Goal: Information Seeking & Learning: Learn about a topic

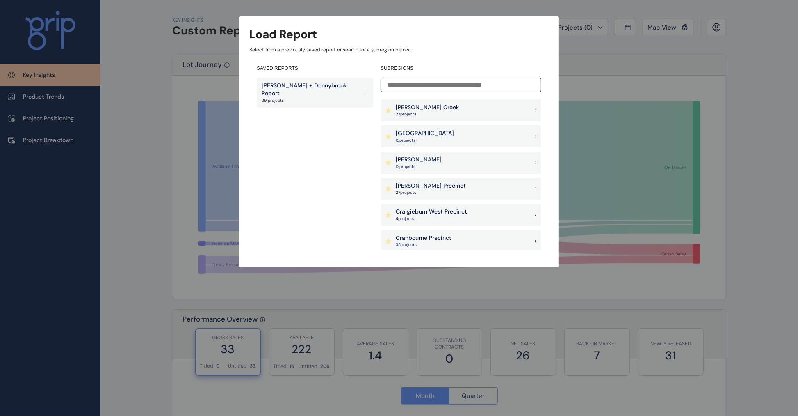
click at [445, 112] on div "[PERSON_NAME] Creek 27 project s" at bounding box center [461, 110] width 161 height 22
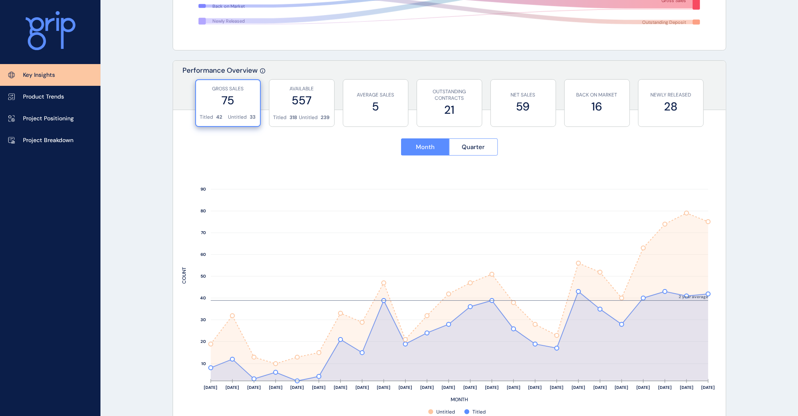
scroll to position [308, 0]
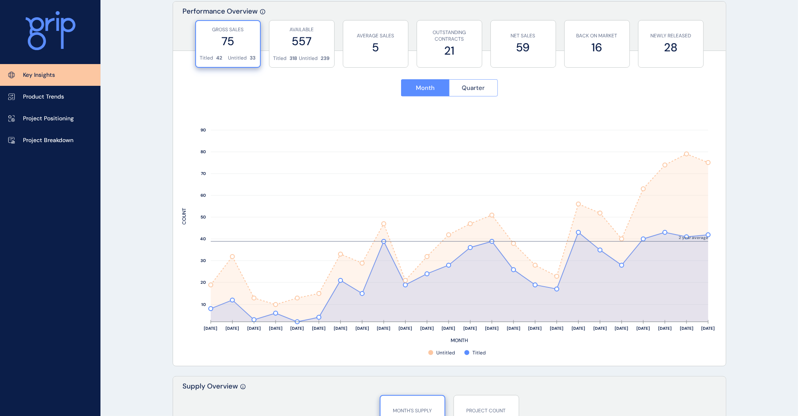
click at [471, 80] on button "Quarter" at bounding box center [473, 87] width 49 height 17
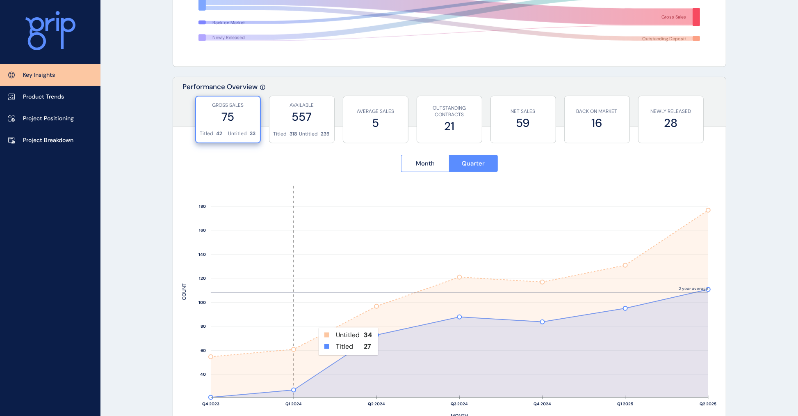
scroll to position [256, 0]
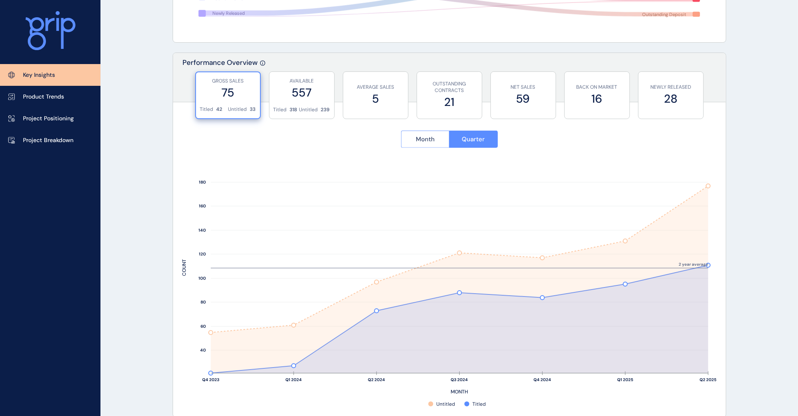
click at [432, 144] on button "Month" at bounding box center [425, 138] width 48 height 17
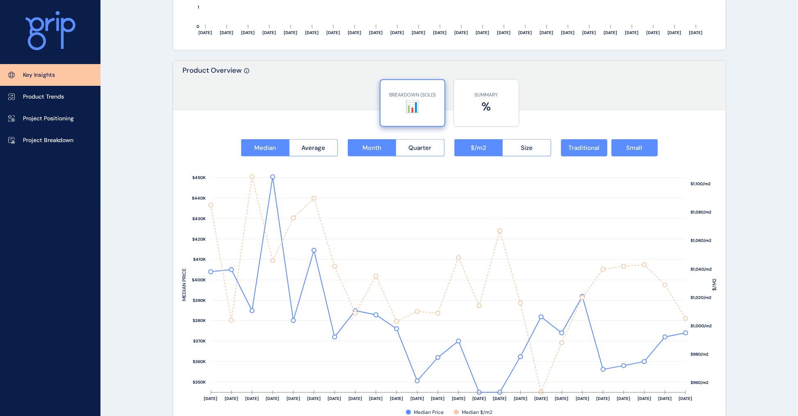
scroll to position [974, 0]
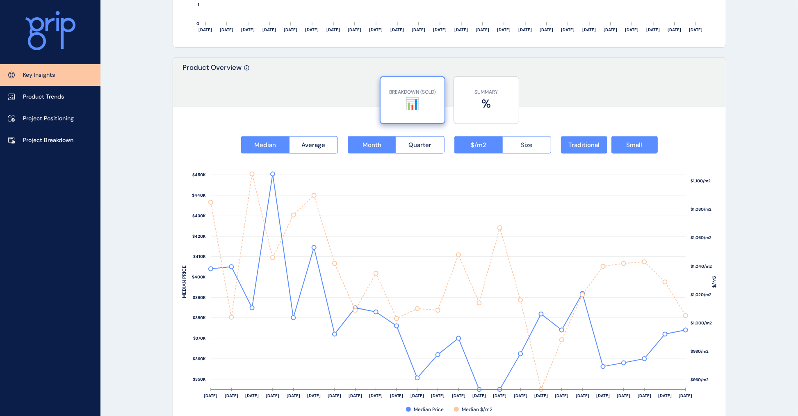
click at [517, 140] on button "Size" at bounding box center [527, 144] width 49 height 17
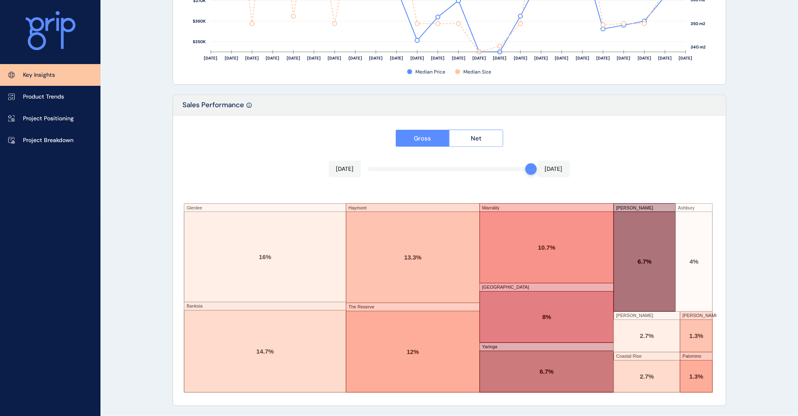
scroll to position [1312, 0]
click at [33, 131] on link "Project Breakdown" at bounding box center [50, 140] width 101 height 22
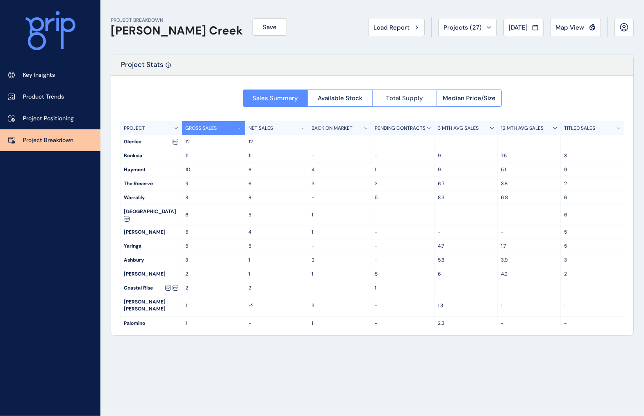
click at [394, 98] on span "Total Supply" at bounding box center [404, 98] width 37 height 8
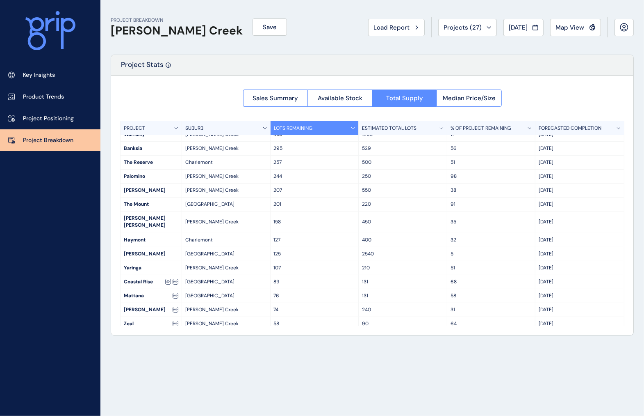
scroll to position [51, 0]
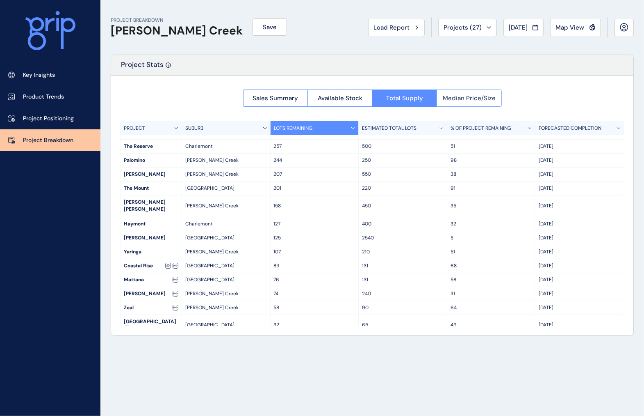
click at [466, 95] on span "Median Price/Size" at bounding box center [469, 98] width 53 height 8
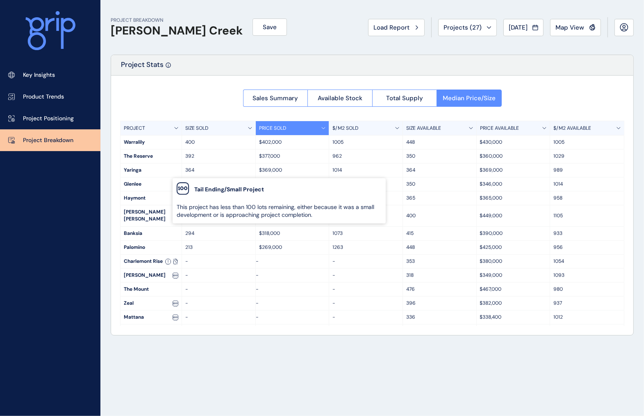
scroll to position [87, 0]
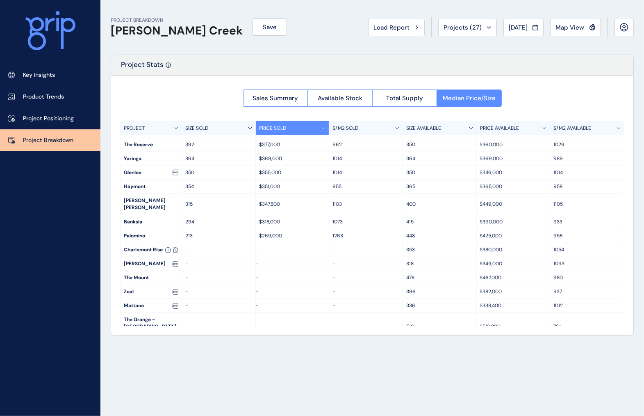
click at [66, 327] on div "Key Insights Product Trends Project Positioning Project Breakdown" at bounding box center [50, 208] width 101 height 416
click at [249, 98] on button "Sales Summary" at bounding box center [275, 97] width 65 height 17
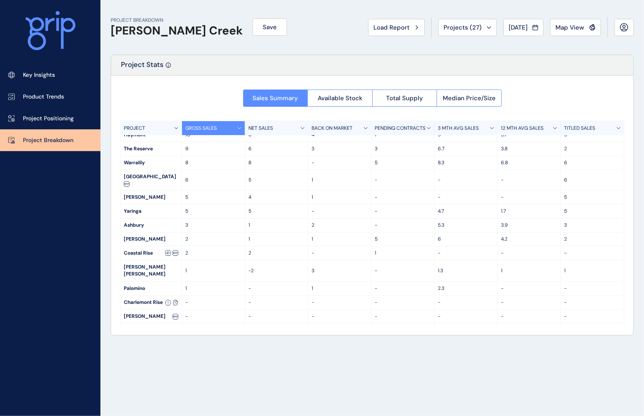
scroll to position [51, 0]
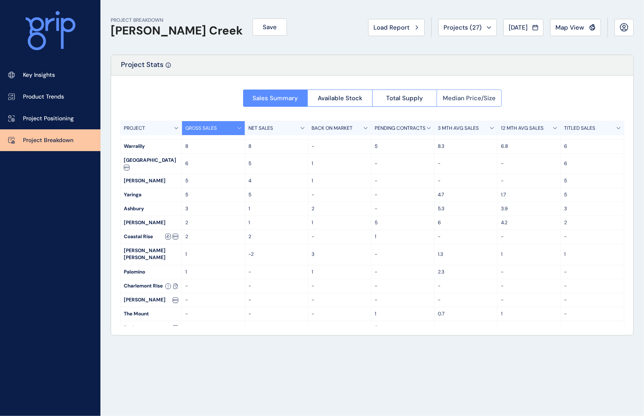
click at [458, 99] on span "Median Price/Size" at bounding box center [469, 98] width 53 height 8
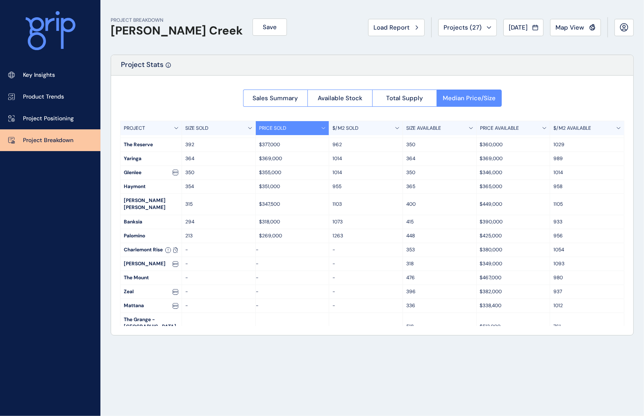
scroll to position [0, 0]
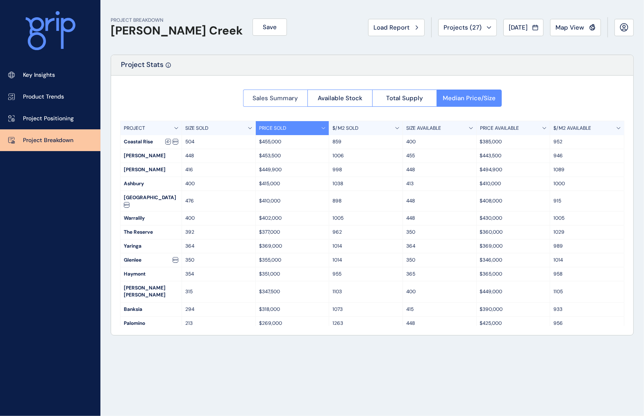
click at [257, 97] on span "Sales Summary" at bounding box center [276, 98] width 46 height 8
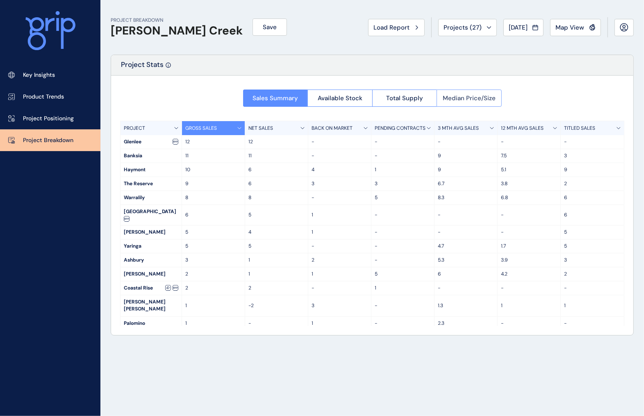
click at [464, 95] on span "Median Price/Size" at bounding box center [469, 98] width 53 height 8
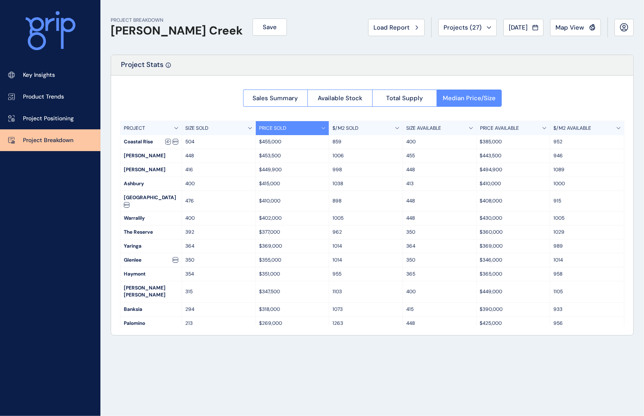
scroll to position [51, 0]
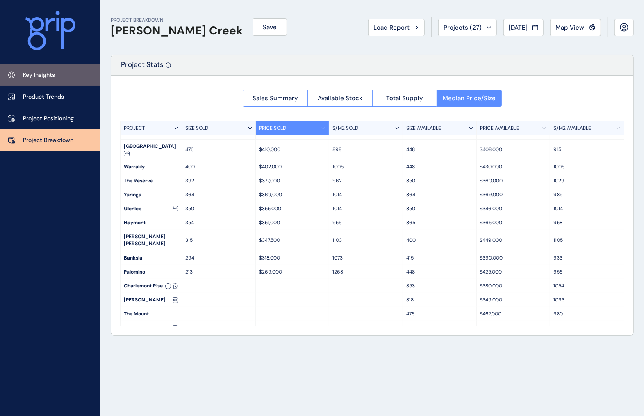
click at [29, 78] on p "Key Insights" at bounding box center [39, 75] width 32 height 8
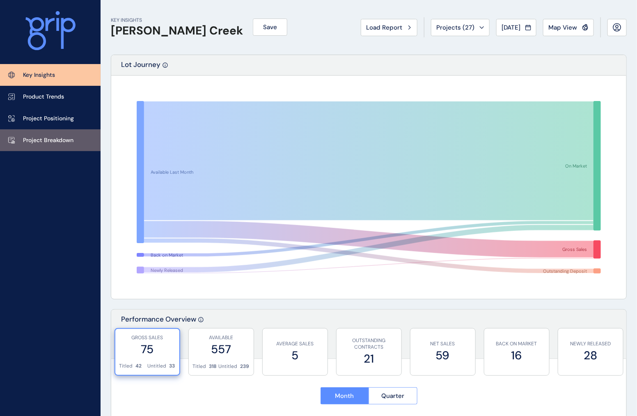
click at [34, 138] on p "Project Breakdown" at bounding box center [48, 140] width 50 height 8
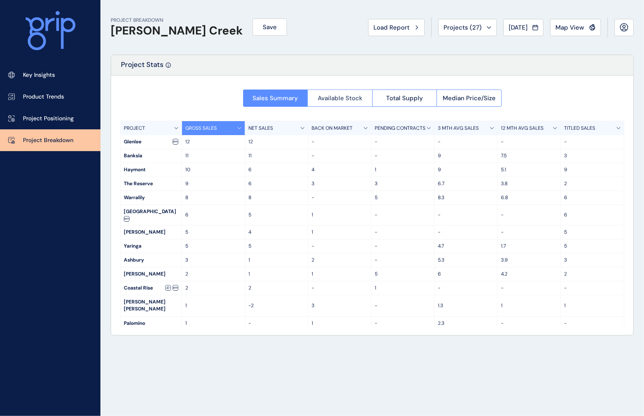
click at [349, 102] on span "Available Stock" at bounding box center [340, 98] width 45 height 8
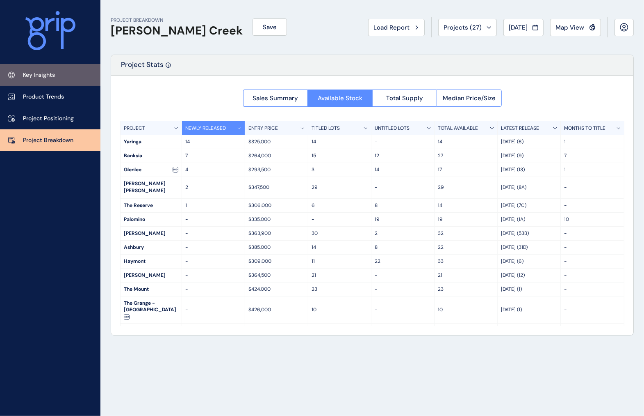
click at [51, 79] on link "Key Insights" at bounding box center [50, 75] width 101 height 22
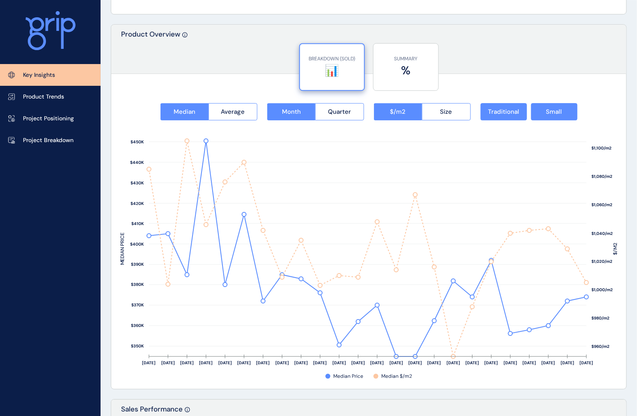
scroll to position [1026, 0]
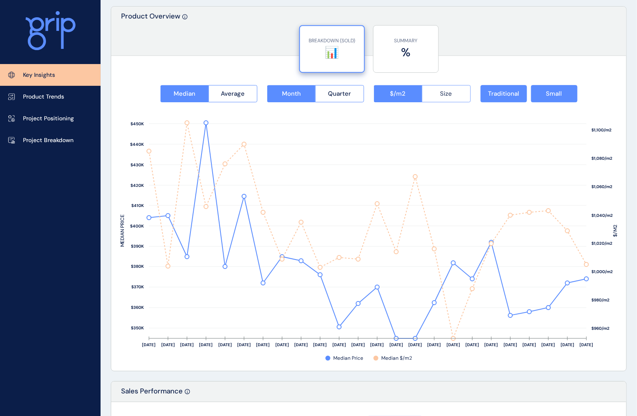
click at [450, 96] on span "Size" at bounding box center [446, 93] width 12 height 8
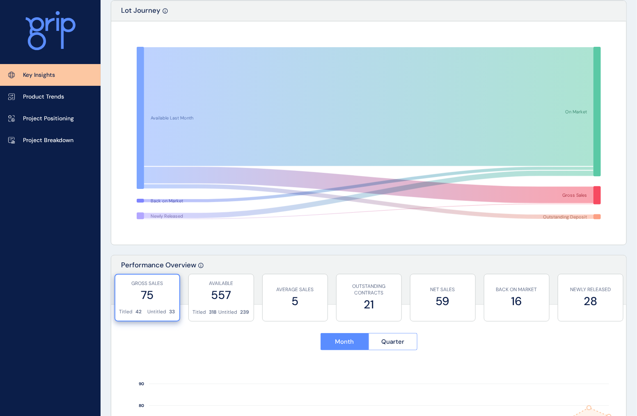
scroll to position [0, 0]
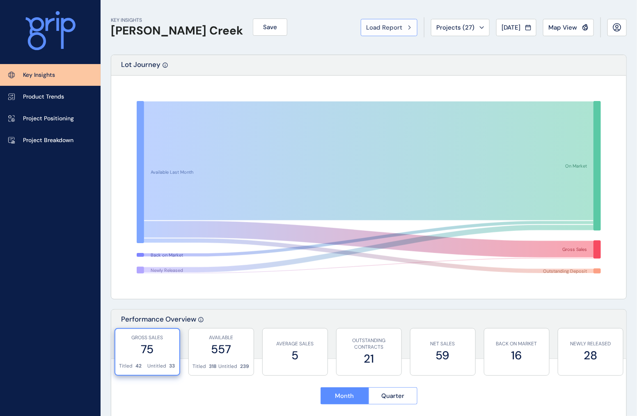
click at [366, 31] on span "Load Report" at bounding box center [384, 27] width 36 height 8
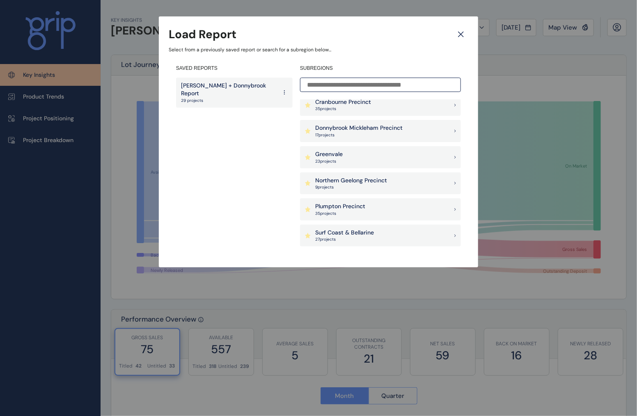
scroll to position [154, 0]
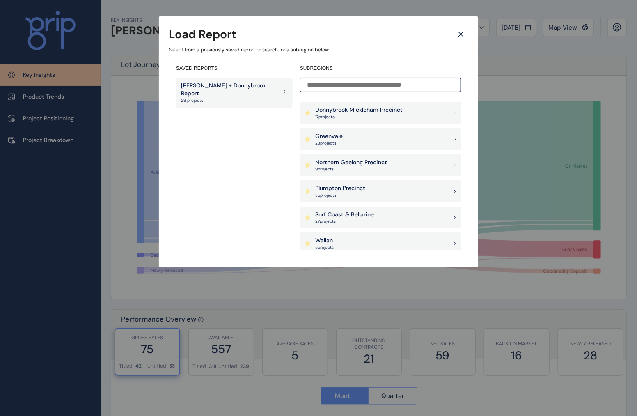
click at [379, 159] on p "Northern Geelong Precinct" at bounding box center [351, 162] width 72 height 8
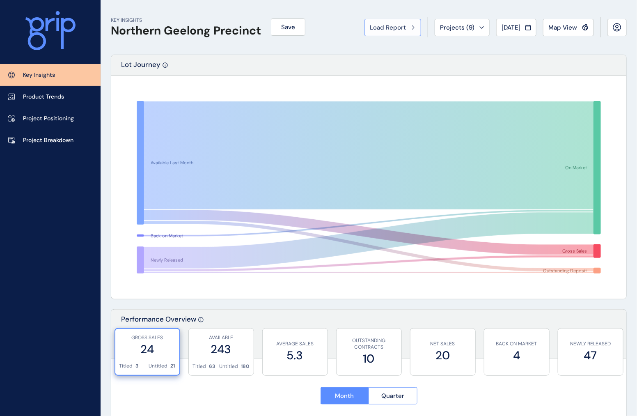
click at [386, 28] on span "Load Report" at bounding box center [388, 27] width 36 height 8
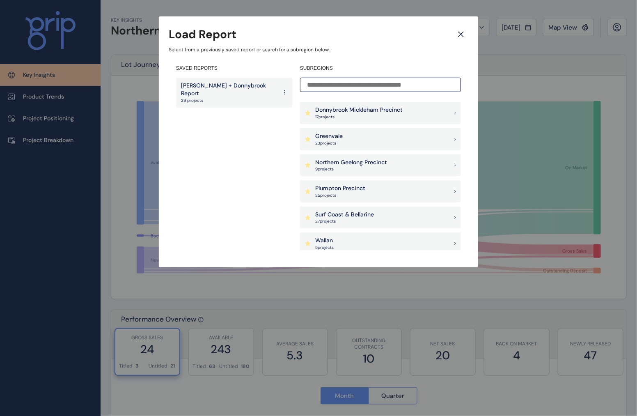
scroll to position [205, 0]
click at [378, 169] on div "Surf Coast & Bellarine 27 project s" at bounding box center [380, 166] width 161 height 22
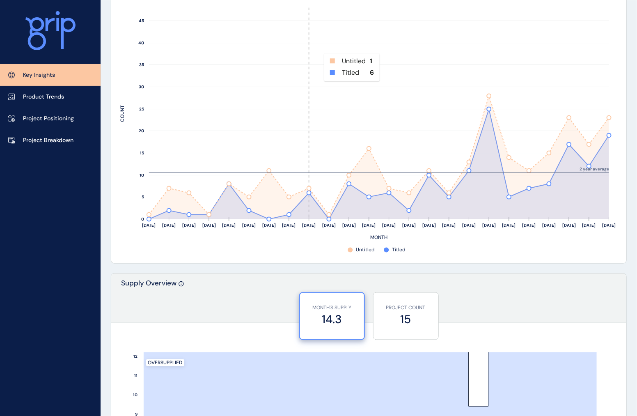
scroll to position [256, 0]
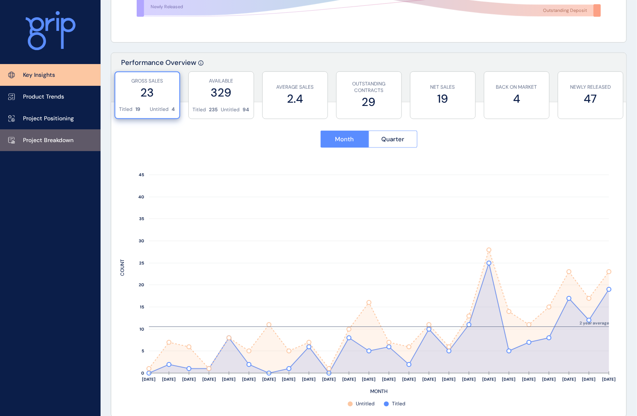
click at [71, 142] on p "Project Breakdown" at bounding box center [48, 140] width 50 height 8
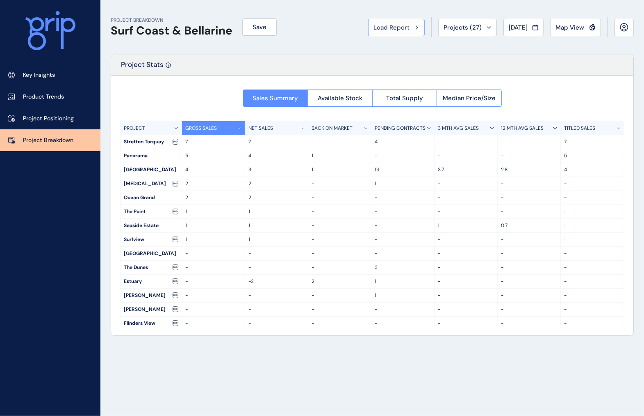
click at [391, 27] on span "Load Report" at bounding box center [392, 27] width 36 height 8
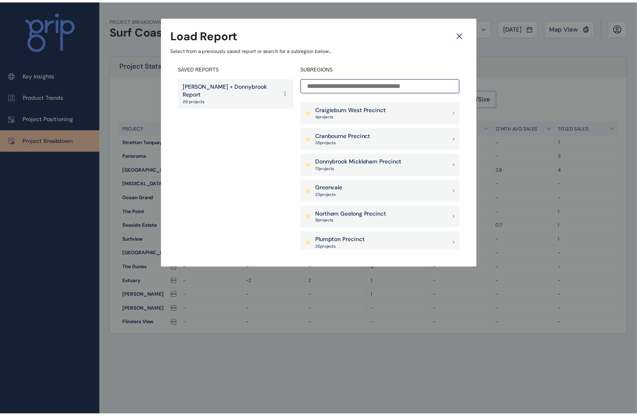
scroll to position [256, 0]
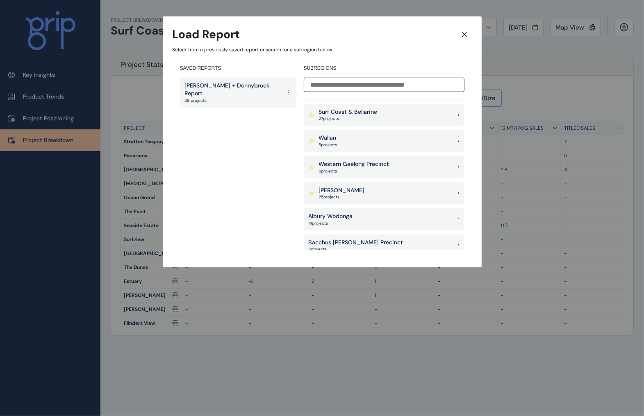
click at [386, 168] on p "6 project s" at bounding box center [354, 171] width 71 height 6
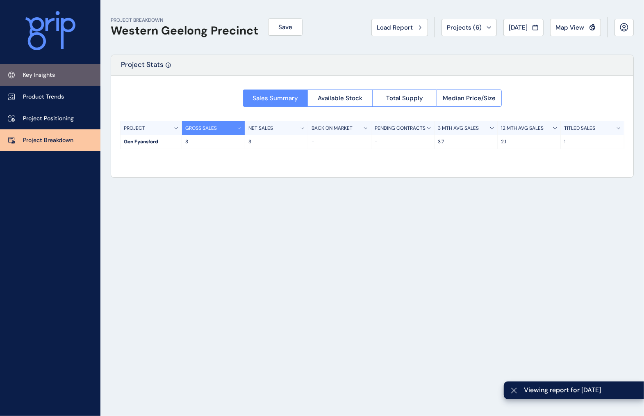
click at [54, 78] on p "Key Insights" at bounding box center [39, 75] width 32 height 8
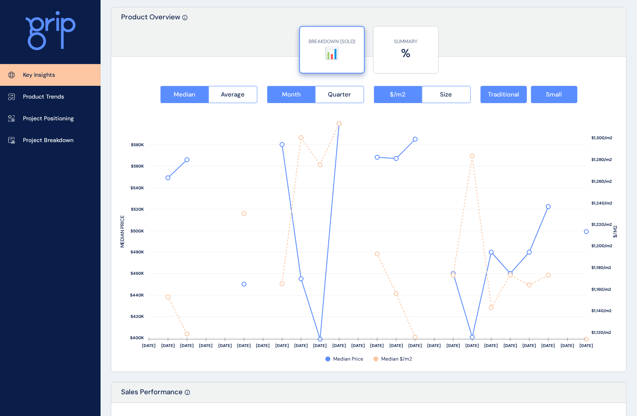
scroll to position [1026, 0]
click at [451, 99] on button "Size" at bounding box center [446, 93] width 49 height 17
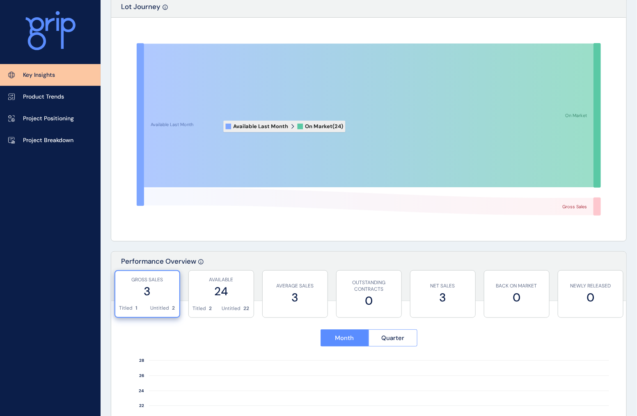
scroll to position [0, 0]
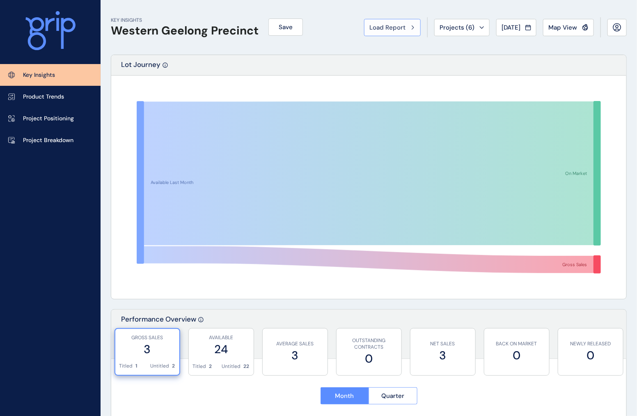
click at [378, 21] on button "Load Report" at bounding box center [392, 27] width 57 height 17
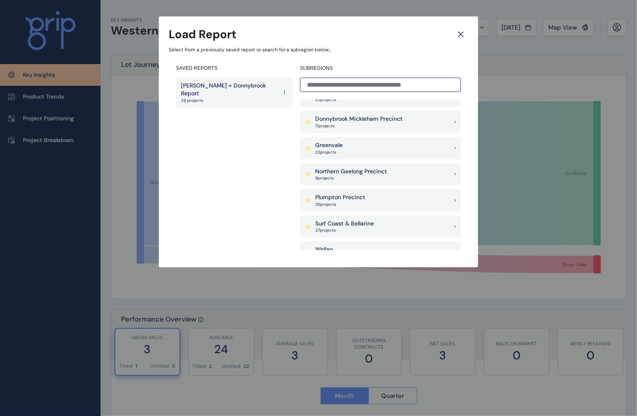
scroll to position [154, 0]
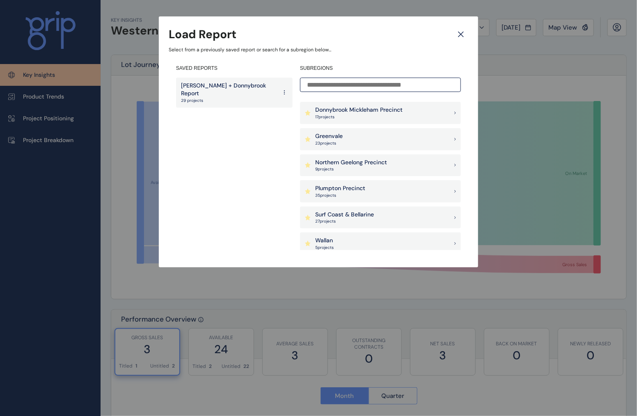
click at [383, 217] on div "Surf Coast & Bellarine 27 project s" at bounding box center [380, 217] width 161 height 22
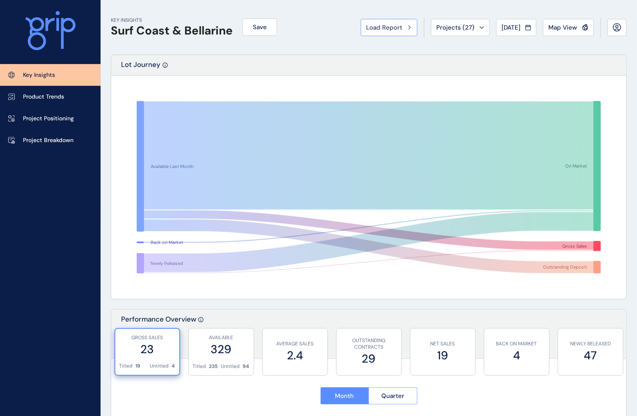
click at [375, 22] on button "Load Report" at bounding box center [389, 27] width 57 height 17
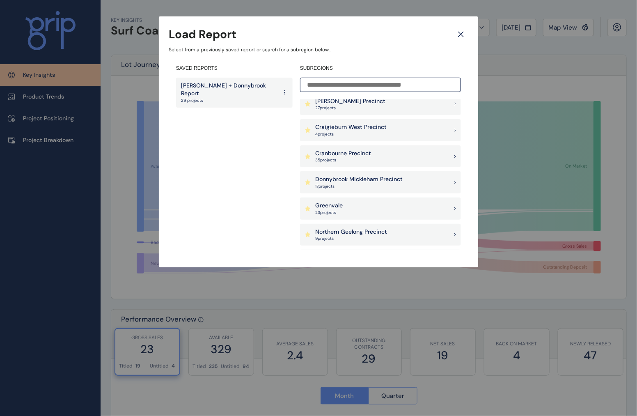
scroll to position [103, 0]
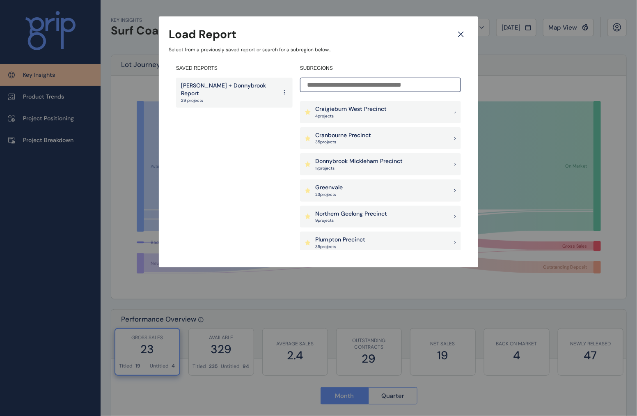
click at [371, 212] on p "Northern Geelong Precinct" at bounding box center [351, 214] width 72 height 8
